Goal: Find specific page/section: Find specific page/section

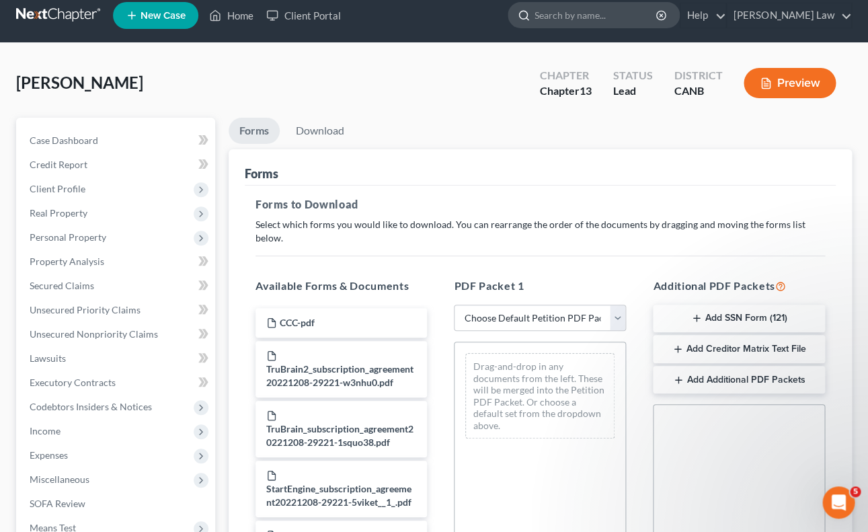
click at [614, 14] on input "search" at bounding box center [595, 15] width 123 height 25
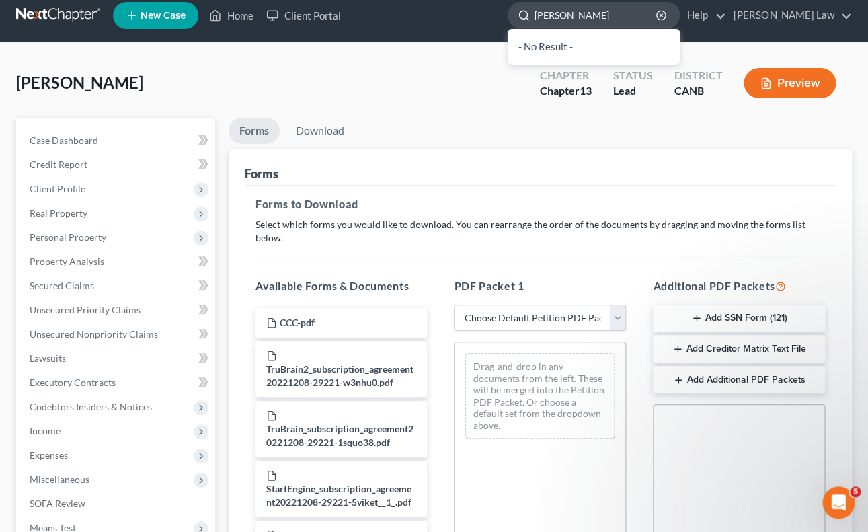
type input "[PERSON_NAME]"
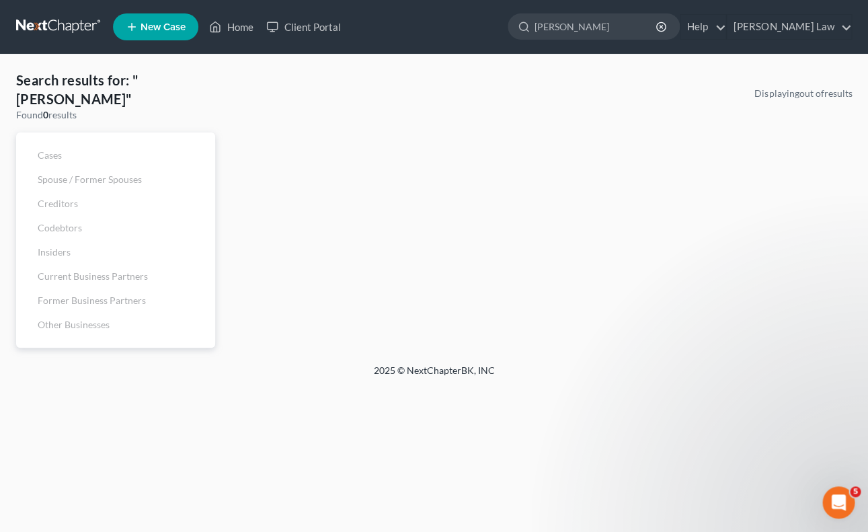
click at [270, 101] on div "Displaying out of results" at bounding box center [540, 217] width 636 height 261
click at [626, 21] on input "[PERSON_NAME]" at bounding box center [595, 26] width 123 height 25
type input "C"
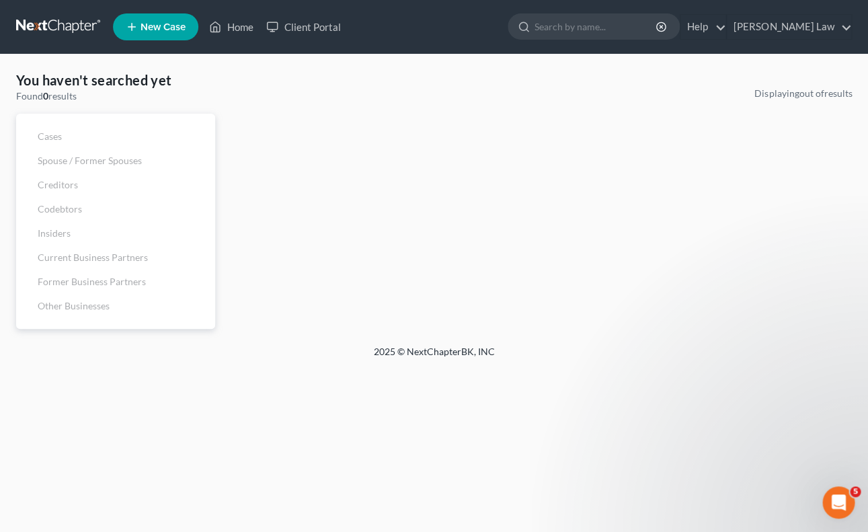
click at [512, 152] on div "Displaying out of results" at bounding box center [540, 208] width 636 height 242
click at [610, 32] on input "search" at bounding box center [595, 26] width 123 height 25
click at [66, 128] on link "Cases" at bounding box center [115, 136] width 199 height 24
click at [645, 24] on input "search" at bounding box center [595, 26] width 123 height 25
type input "C"
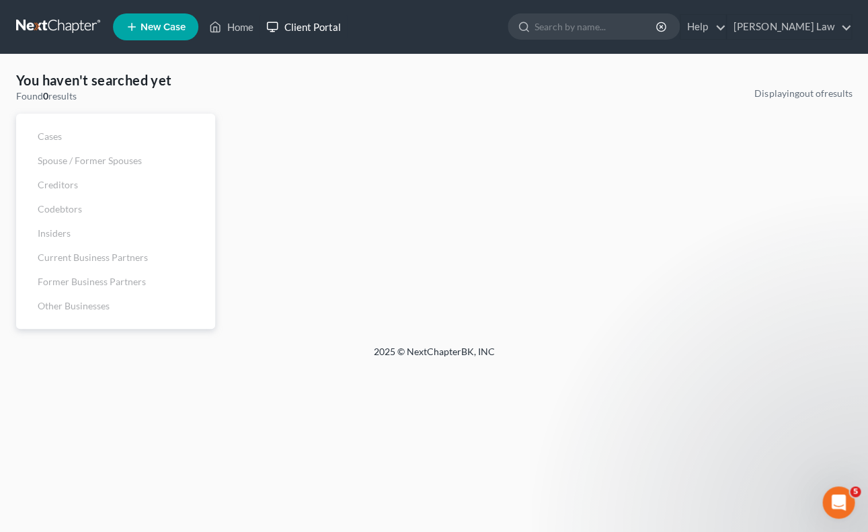
click at [294, 31] on link "Client Portal" at bounding box center [302, 27] width 87 height 24
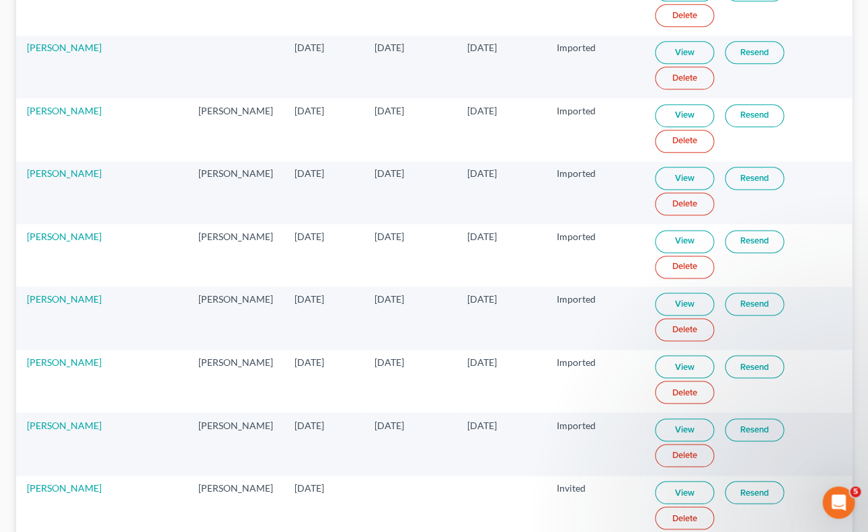
scroll to position [405, 0]
click at [68, 354] on link "[PERSON_NAME]" at bounding box center [64, 359] width 75 height 11
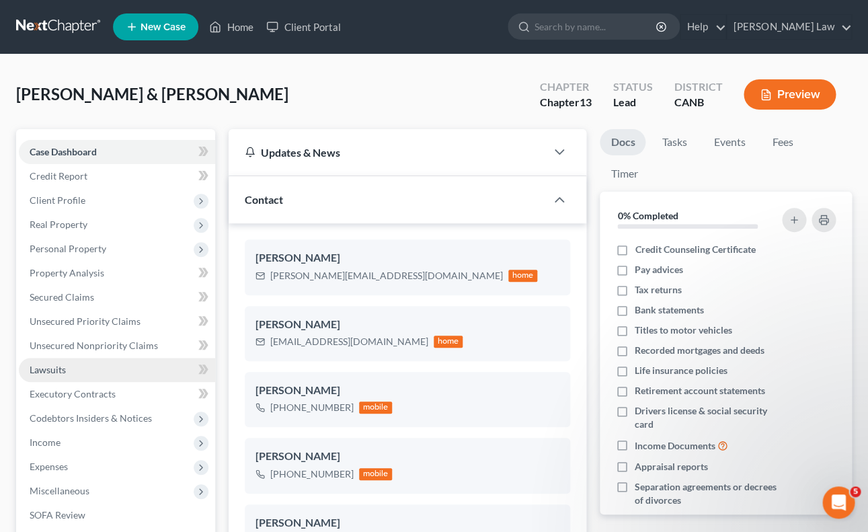
scroll to position [33, 0]
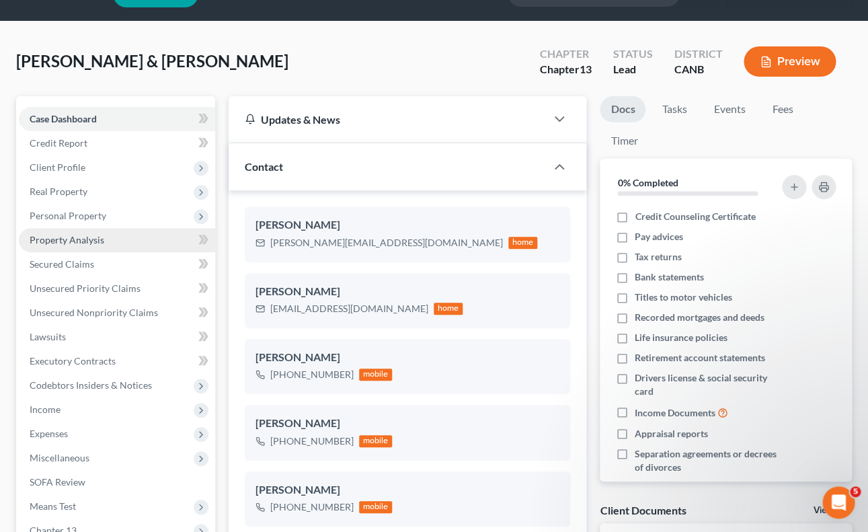
click at [139, 233] on link "Property Analysis" at bounding box center [117, 240] width 196 height 24
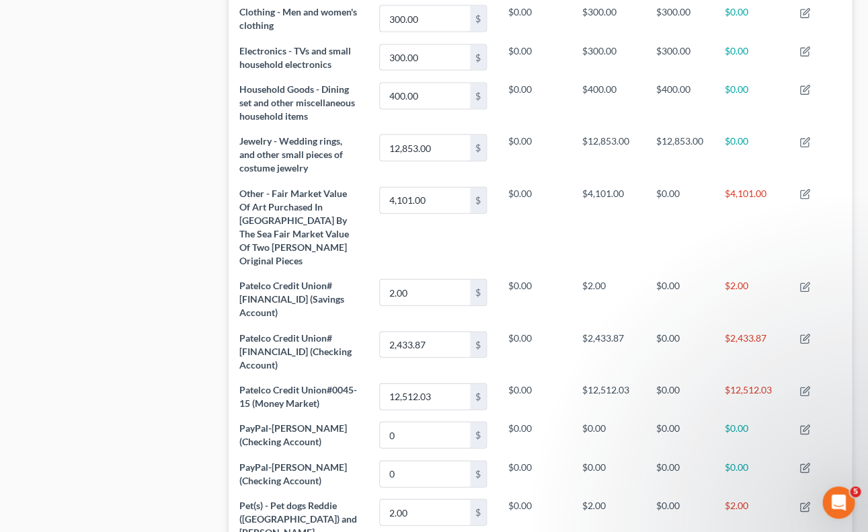
scroll to position [587, 0]
